Goal: Task Accomplishment & Management: Use online tool/utility

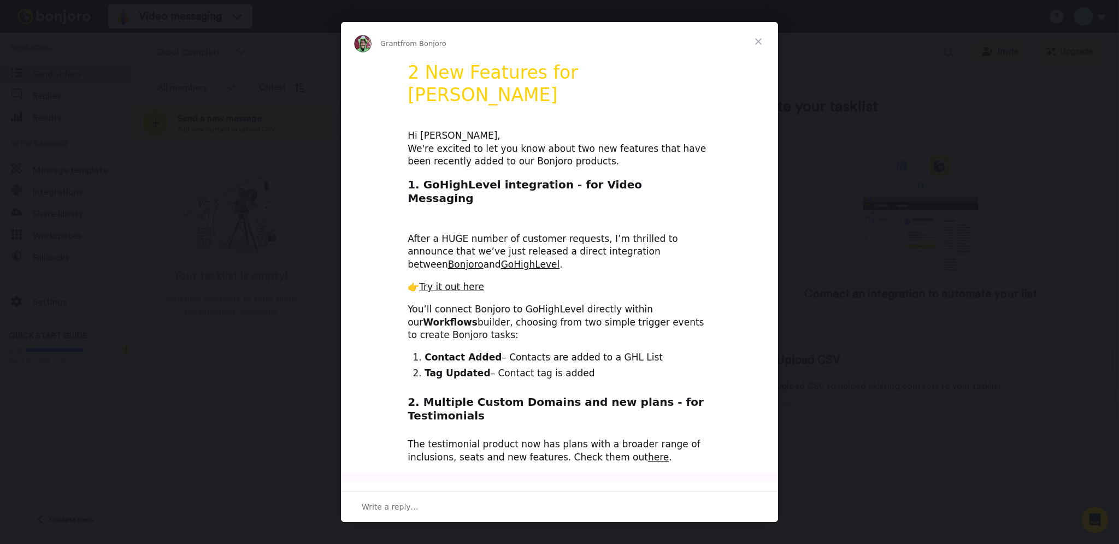
click at [760, 43] on span "Close" at bounding box center [758, 41] width 39 height 39
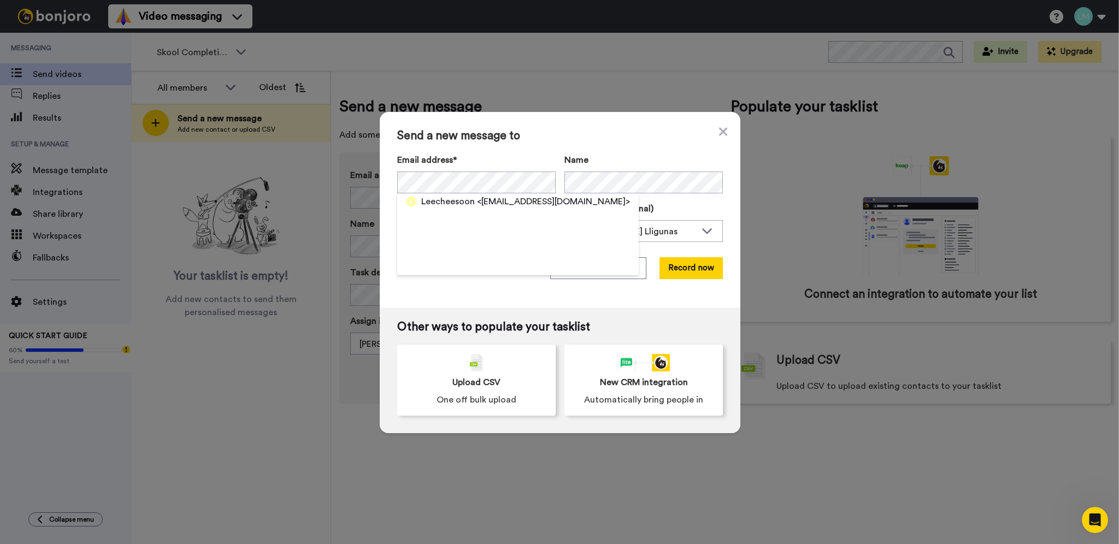
click at [611, 157] on label "Name" at bounding box center [644, 160] width 158 height 13
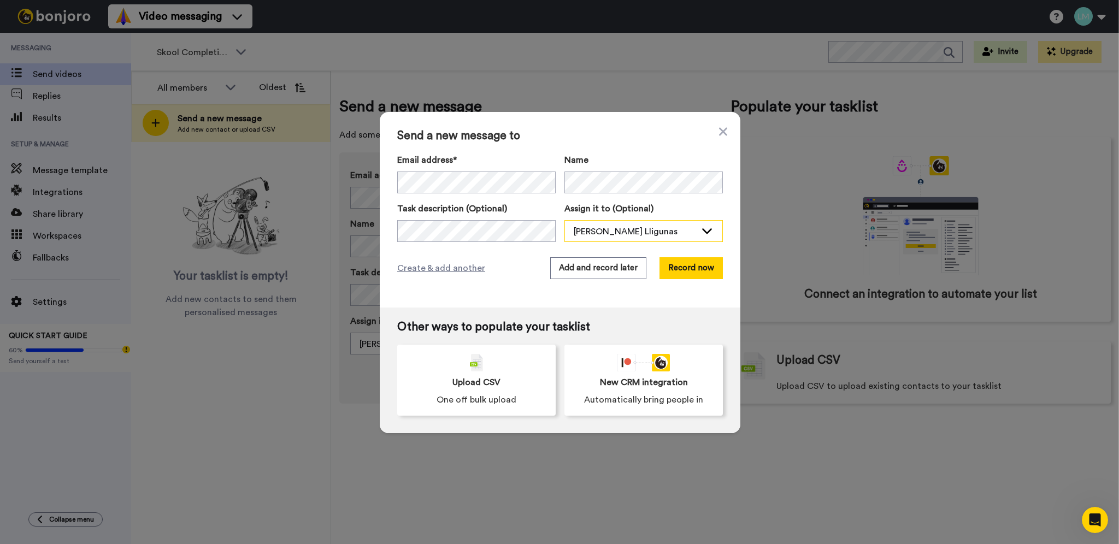
drag, startPoint x: 639, startPoint y: 222, endPoint x: 625, endPoint y: 227, distance: 14.3
click at [636, 224] on div "Lyka Marie M. Lligunas" at bounding box center [643, 232] width 157 height 22
drag, startPoint x: 578, startPoint y: 267, endPoint x: 576, endPoint y: 252, distance: 15.4
click at [576, 252] on ul "Willy Lin Lyka Marie M. Lligunas" at bounding box center [614, 263] width 98 height 35
click at [576, 252] on span "Willy Lin" at bounding box center [604, 255] width 78 height 11
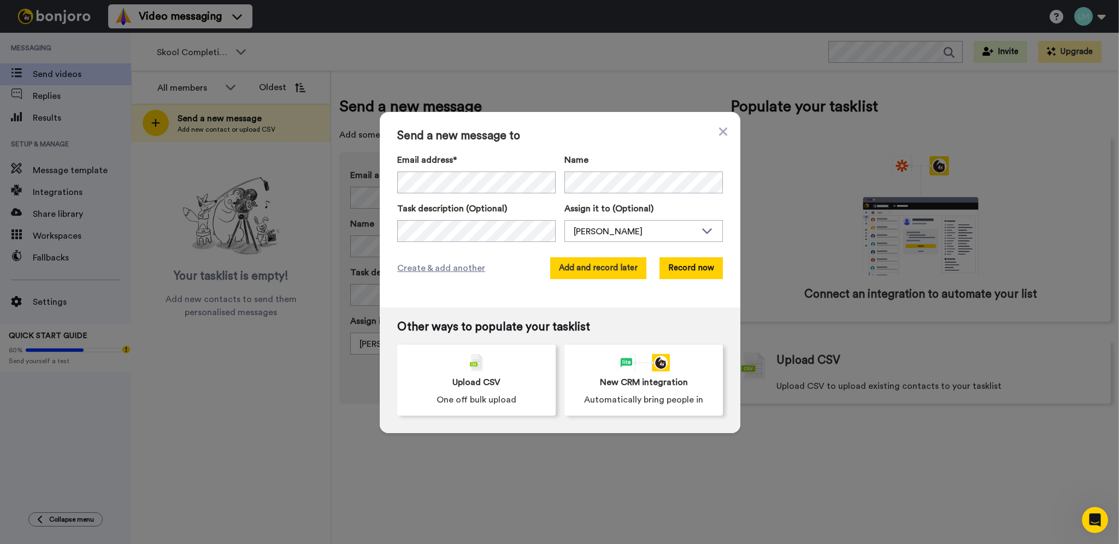
click at [606, 262] on button "Add and record later" at bounding box center [598, 268] width 96 height 22
